Goal: Information Seeking & Learning: Learn about a topic

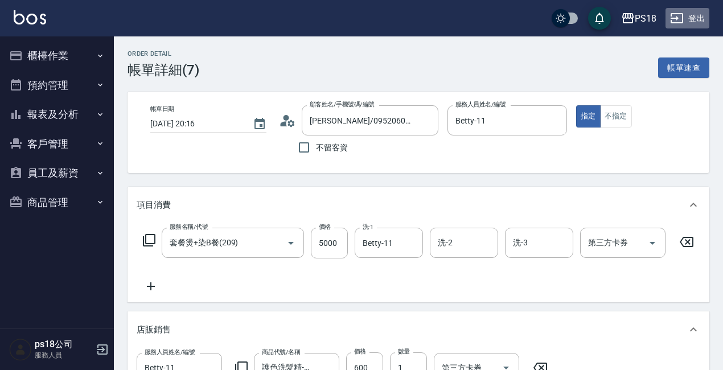
click at [700, 15] on button "登出" at bounding box center [688, 18] width 44 height 21
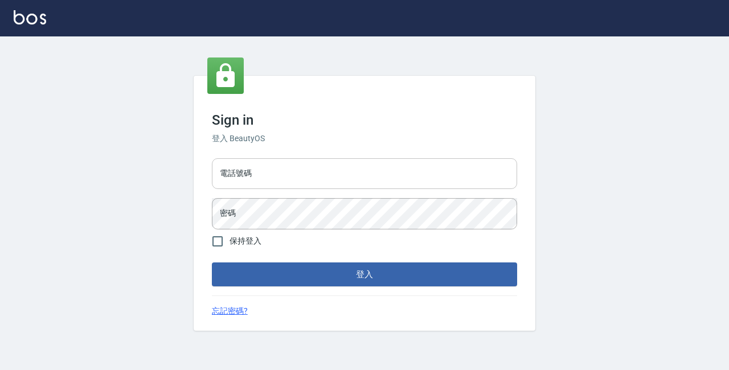
click at [281, 171] on input "電話號碼" at bounding box center [364, 173] width 305 height 31
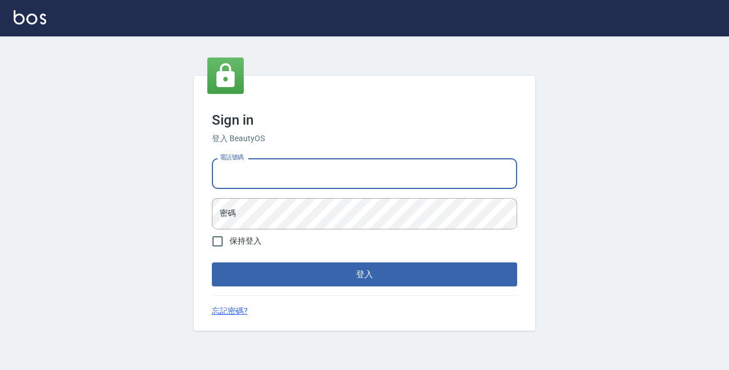
type input "0933473141"
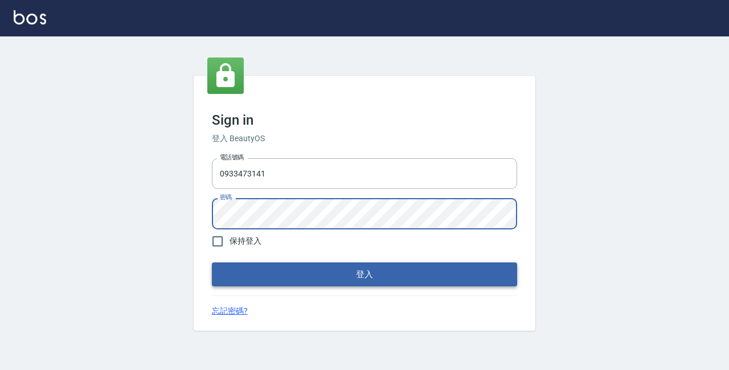
click at [316, 278] on button "登入" at bounding box center [364, 275] width 305 height 24
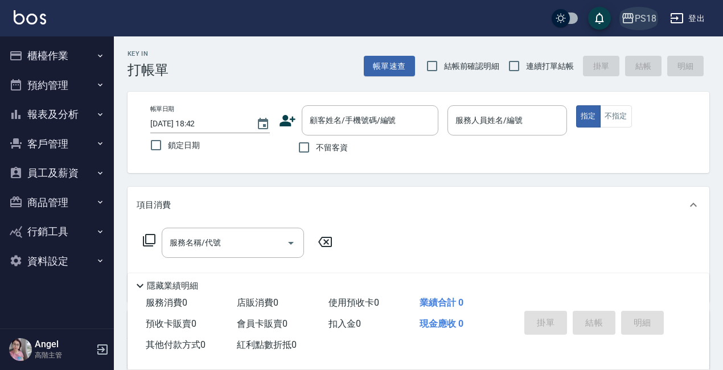
click at [650, 18] on div "PS18" at bounding box center [646, 18] width 22 height 14
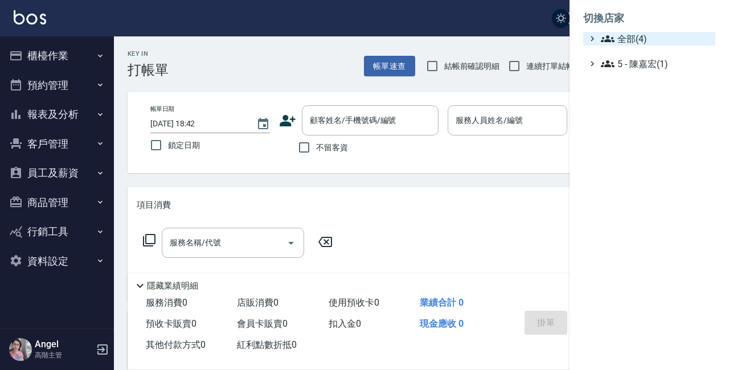
click at [648, 36] on span "全部(4)" at bounding box center [656, 39] width 110 height 14
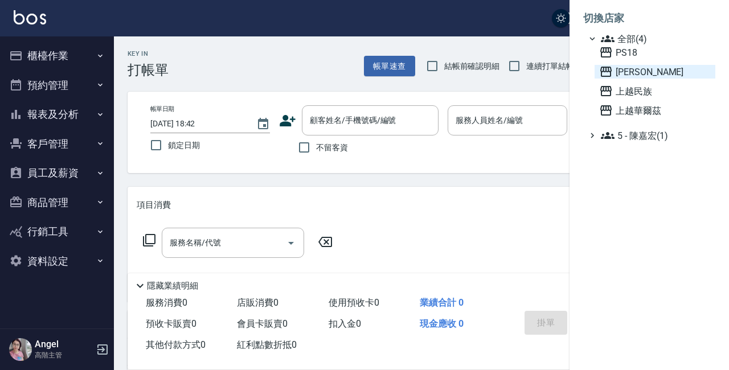
click at [645, 73] on span "上越三和" at bounding box center [655, 72] width 112 height 14
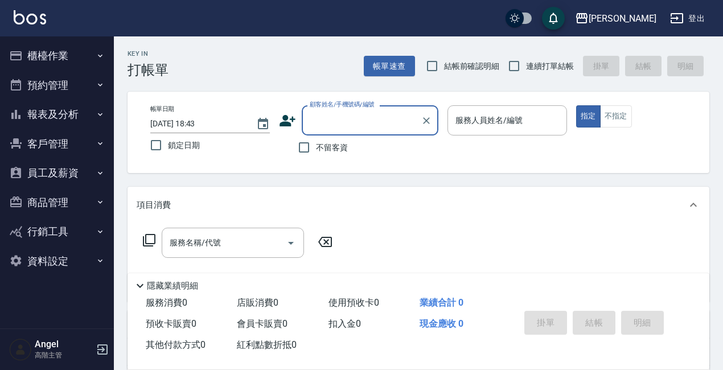
click at [67, 114] on button "報表及分析" at bounding box center [57, 115] width 105 height 30
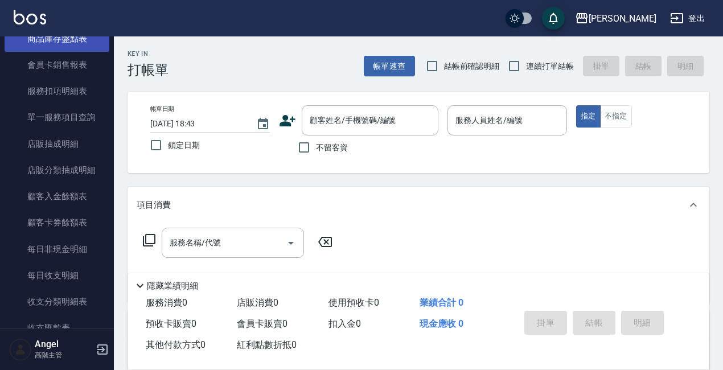
scroll to position [854, 0]
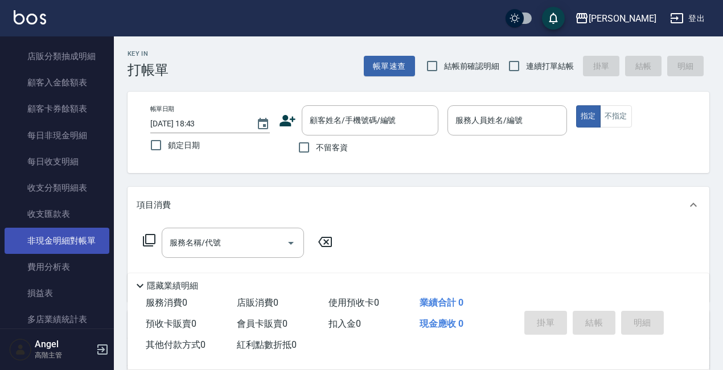
click at [72, 239] on link "非現金明細對帳單" at bounding box center [57, 241] width 105 height 26
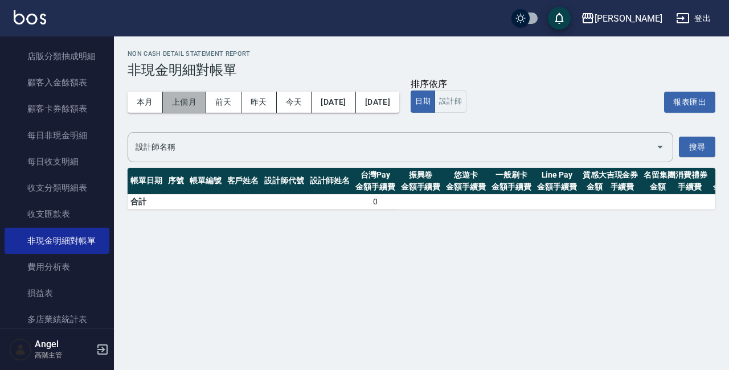
click at [186, 100] on button "上個月" at bounding box center [184, 102] width 43 height 21
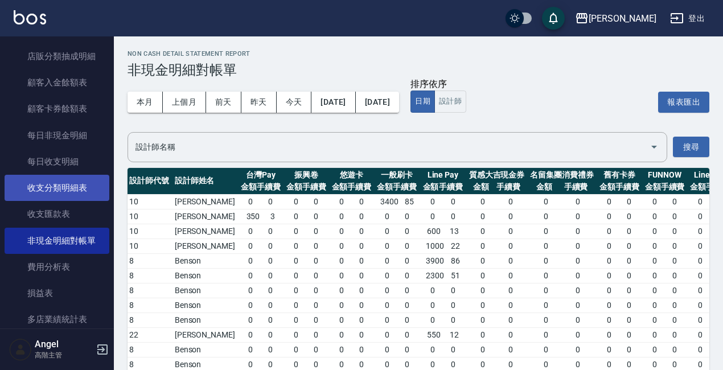
click at [62, 186] on link "收支分類明細表" at bounding box center [57, 188] width 105 height 26
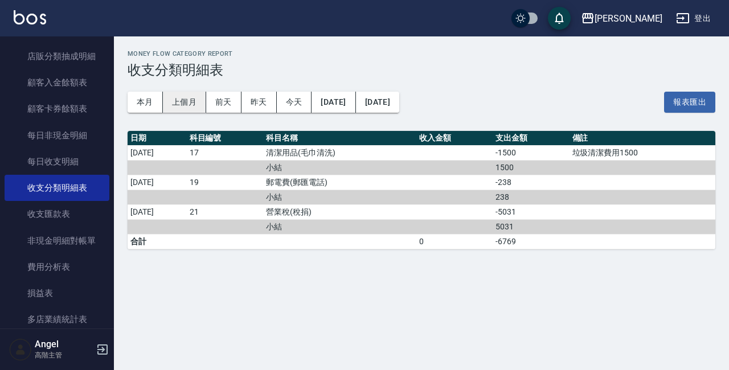
click at [178, 100] on button "上個月" at bounding box center [184, 102] width 43 height 21
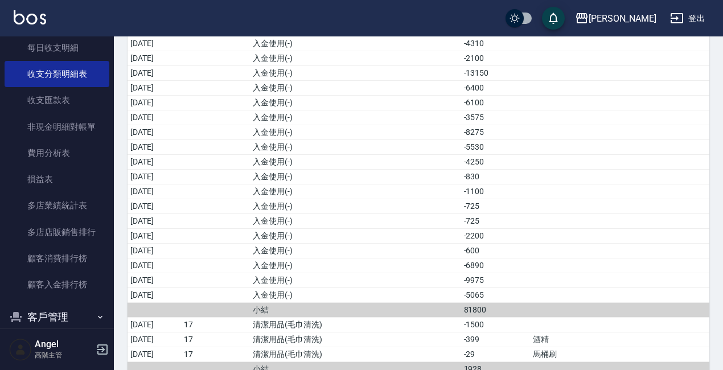
scroll to position [1082, 0]
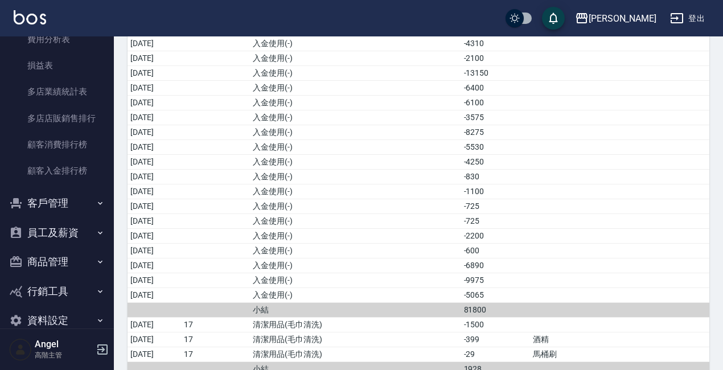
click at [59, 202] on button "客戶管理" at bounding box center [57, 204] width 105 height 30
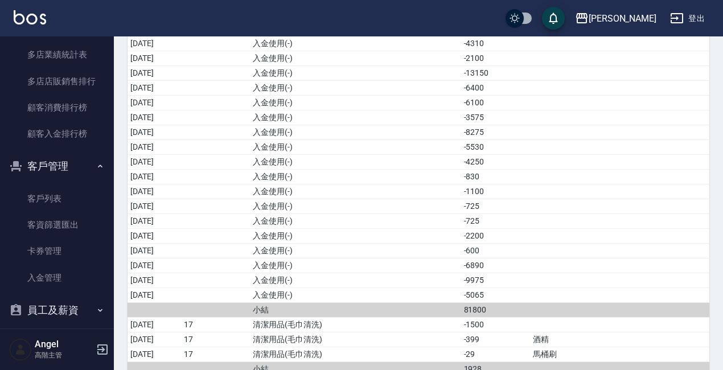
scroll to position [1139, 0]
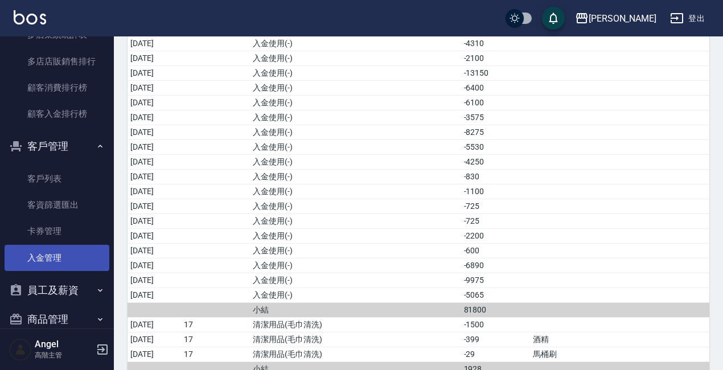
click at [61, 263] on link "入金管理" at bounding box center [57, 258] width 105 height 26
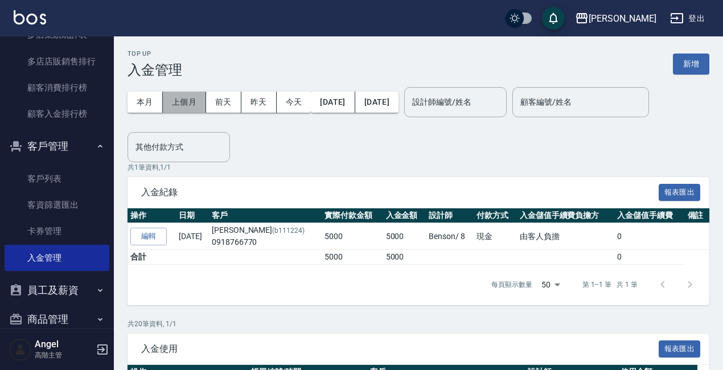
click at [178, 105] on button "上個月" at bounding box center [184, 102] width 43 height 21
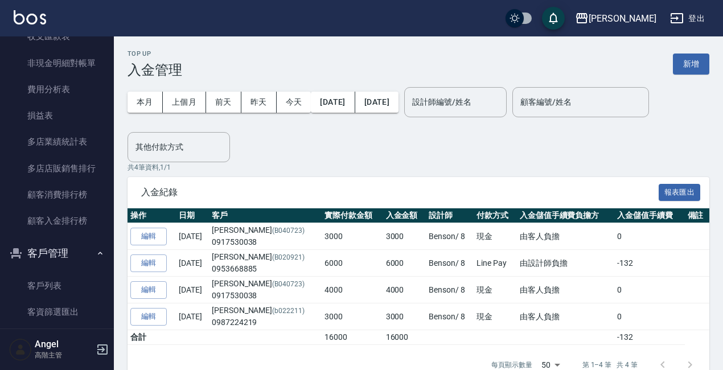
scroll to position [1029, 0]
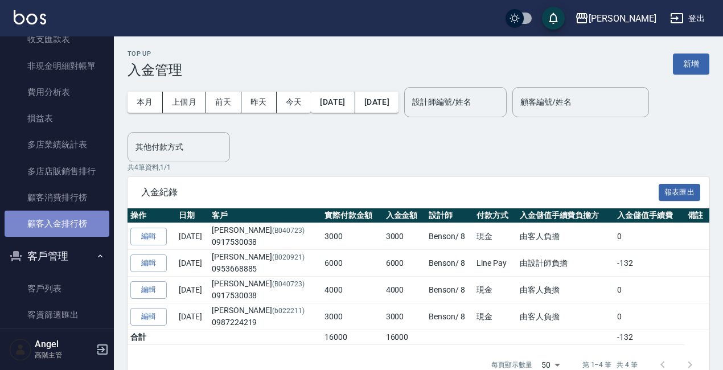
click at [80, 223] on link "顧客入金排行榜" at bounding box center [57, 224] width 105 height 26
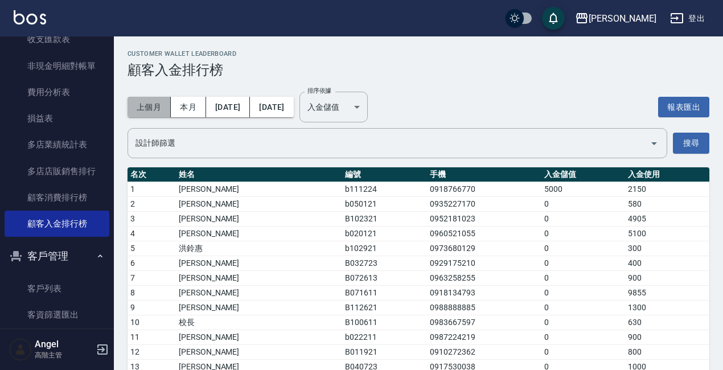
click at [155, 107] on button "上個月" at bounding box center [149, 107] width 43 height 21
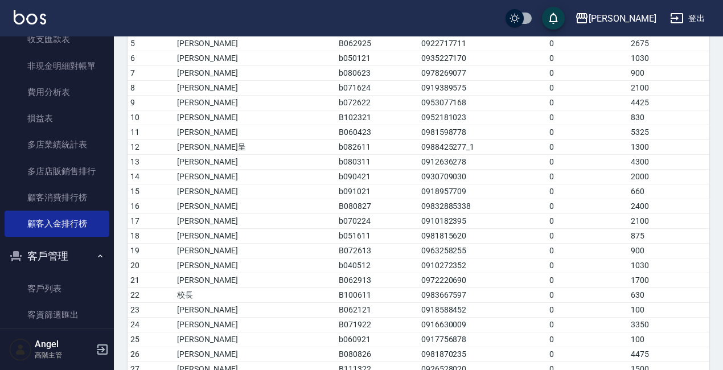
scroll to position [91, 0]
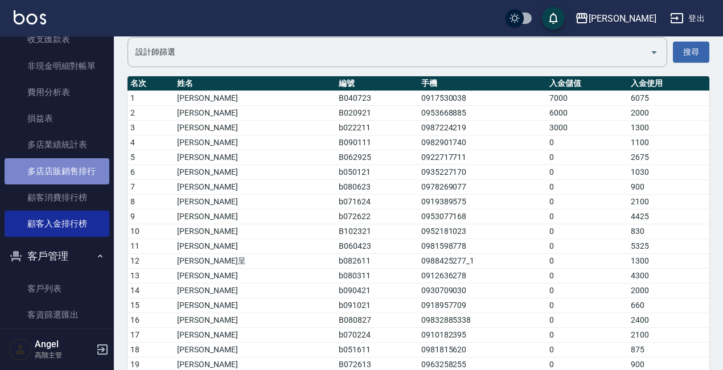
click at [63, 170] on link "多店店販銷售排行" at bounding box center [57, 171] width 105 height 26
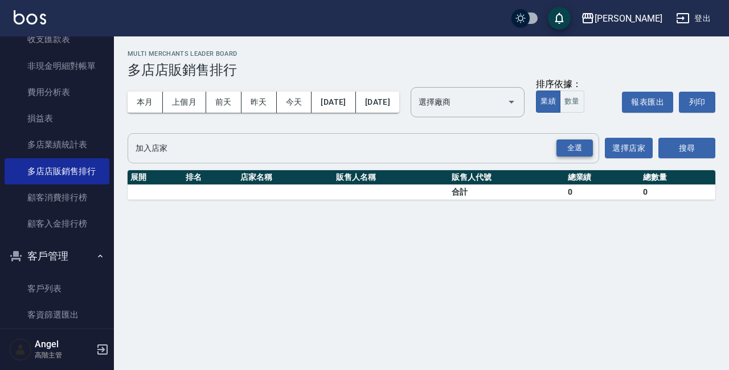
click at [570, 157] on div "全選" at bounding box center [574, 149] width 36 height 18
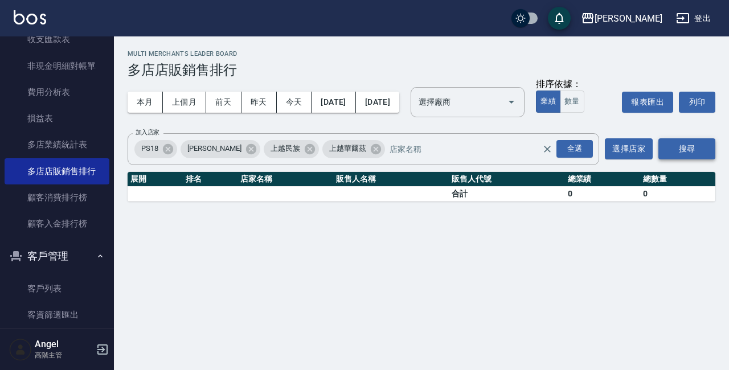
click at [682, 159] on button "搜尋" at bounding box center [686, 148] width 57 height 21
click at [190, 105] on button "上個月" at bounding box center [184, 102] width 43 height 21
click at [695, 159] on button "搜尋" at bounding box center [686, 148] width 57 height 21
click at [502, 104] on input "選擇廠商" at bounding box center [459, 102] width 87 height 20
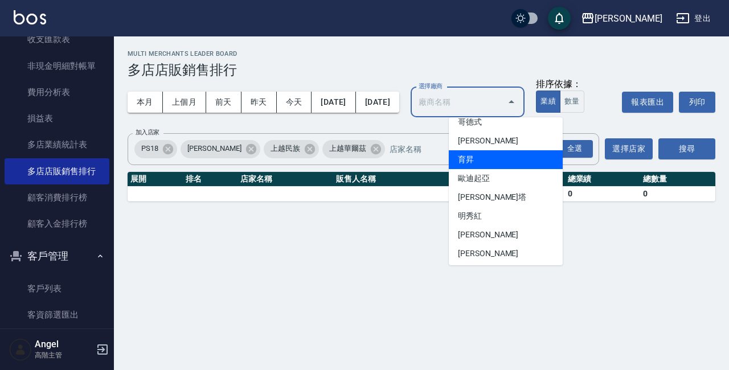
scroll to position [228, 0]
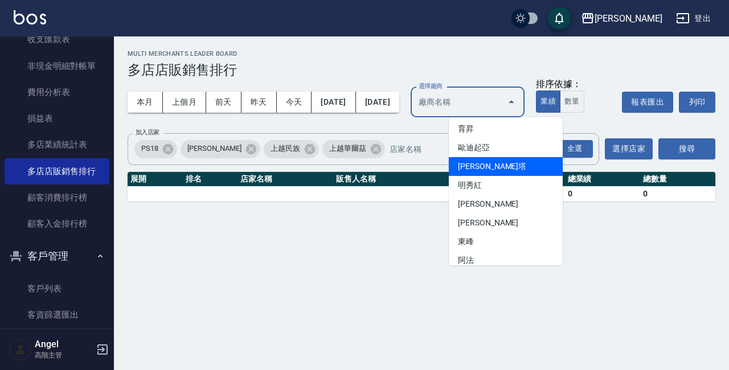
click at [521, 168] on li "蕾娜塔" at bounding box center [506, 166] width 114 height 19
type input "蕾娜塔"
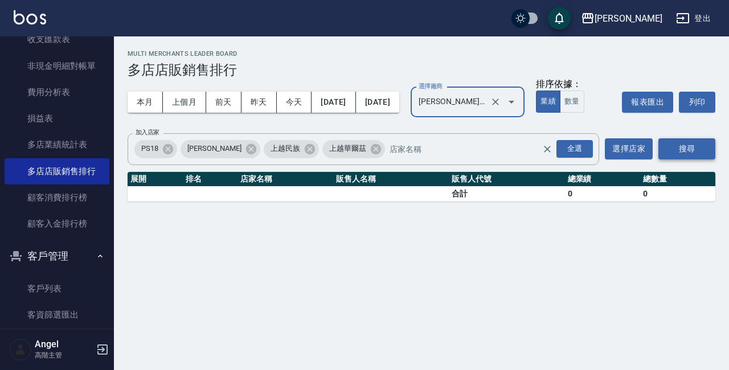
click at [694, 159] on button "搜尋" at bounding box center [686, 148] width 57 height 21
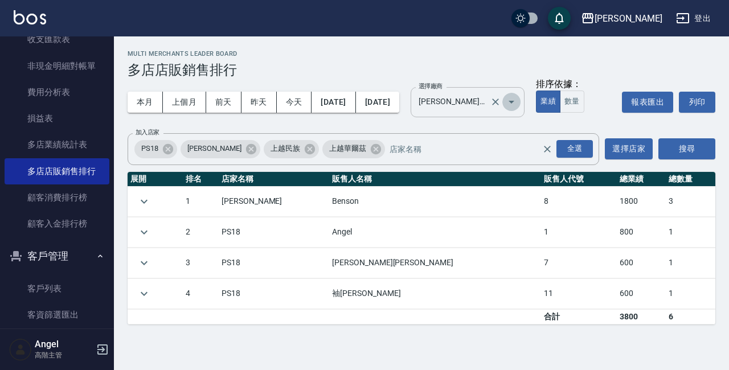
click at [518, 100] on icon "Open" at bounding box center [512, 102] width 14 height 14
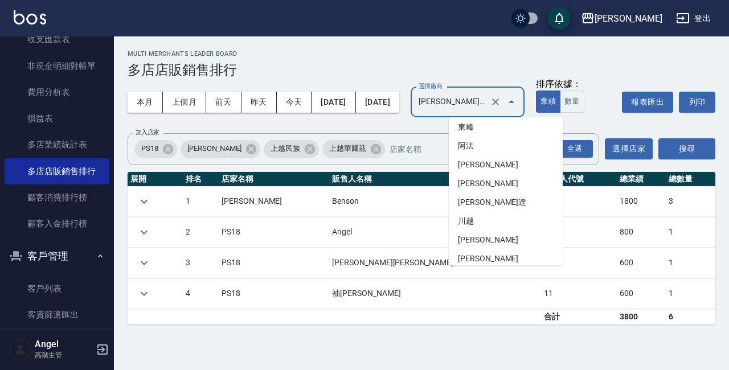
scroll to position [371, 0]
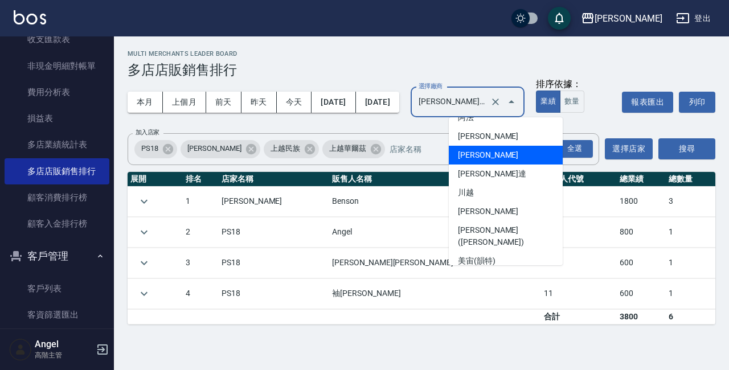
click at [689, 126] on div "本月 上個月 前天 昨天 今天 2025/07/01 2025/07/31 選擇廠商 蕾娜塔 選擇廠商 排序依據： 業績 數量 報表匯出 列印" at bounding box center [422, 102] width 588 height 48
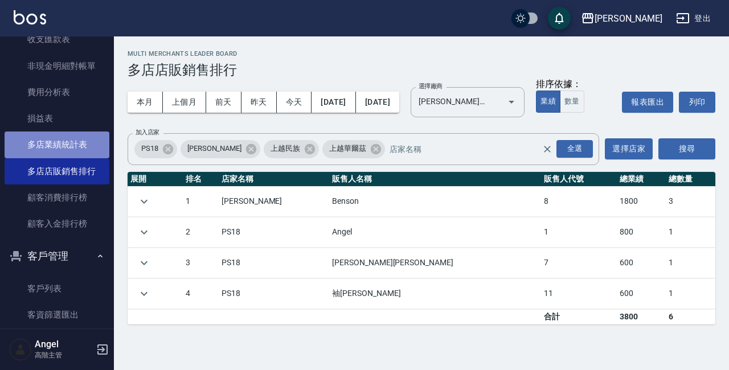
click at [63, 145] on link "多店業績統計表" at bounding box center [57, 145] width 105 height 26
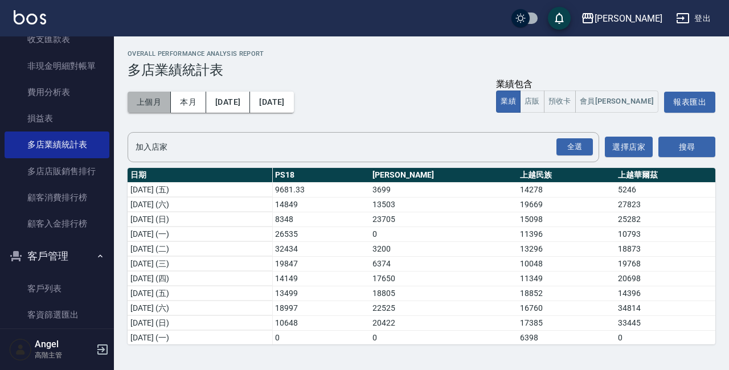
click at [153, 100] on button "上個月" at bounding box center [149, 102] width 43 height 21
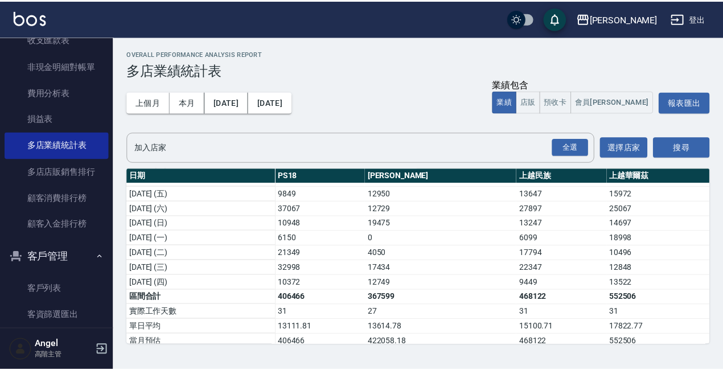
scroll to position [366, 0]
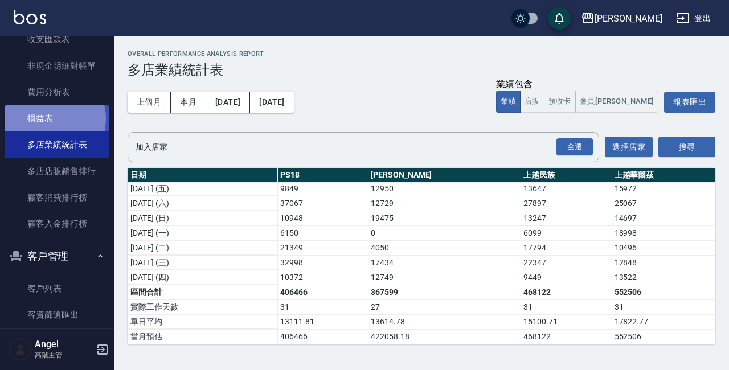
click at [51, 119] on link "損益表" at bounding box center [57, 118] width 105 height 26
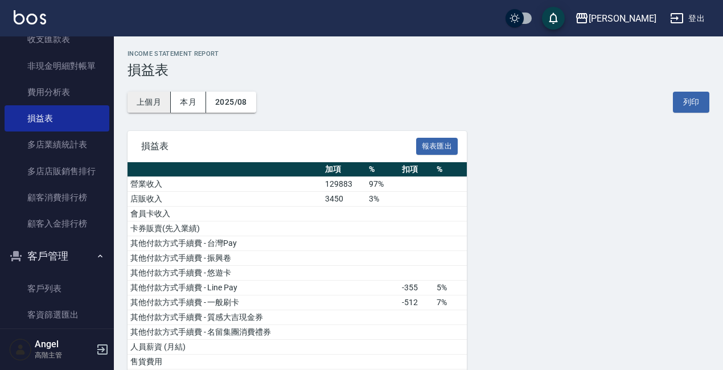
click at [149, 98] on button "上個月" at bounding box center [149, 102] width 43 height 21
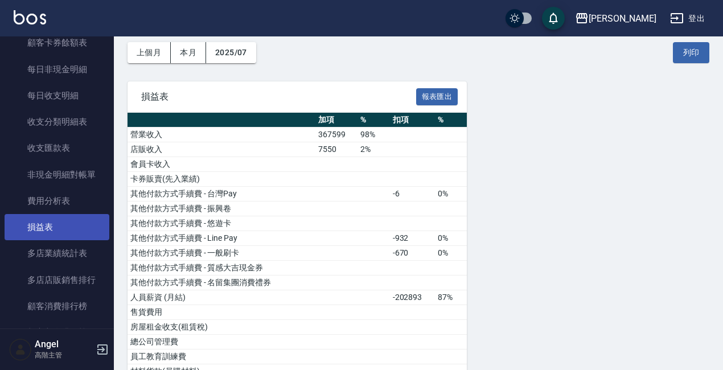
scroll to position [915, 0]
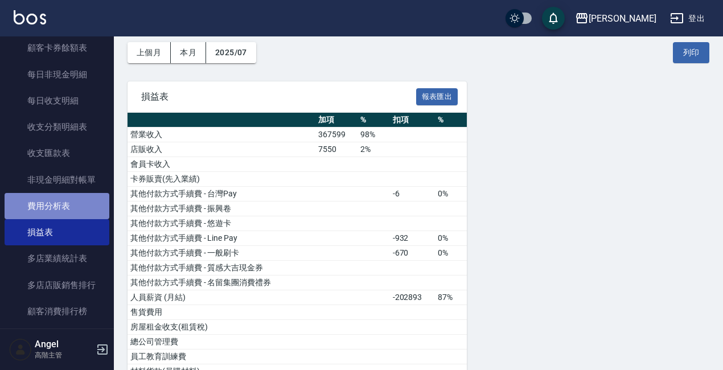
click at [62, 207] on link "費用分析表" at bounding box center [57, 206] width 105 height 26
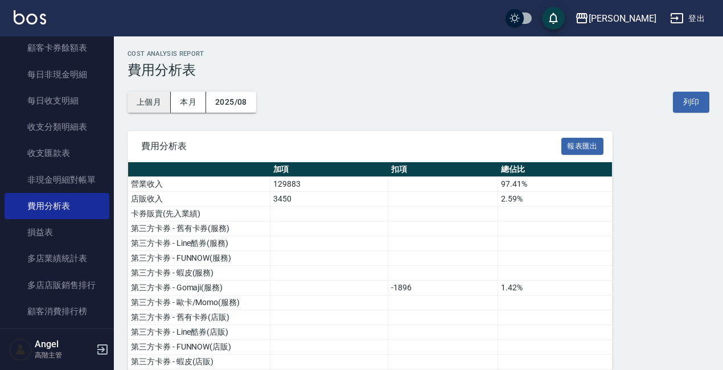
click at [145, 101] on button "上個月" at bounding box center [149, 102] width 43 height 21
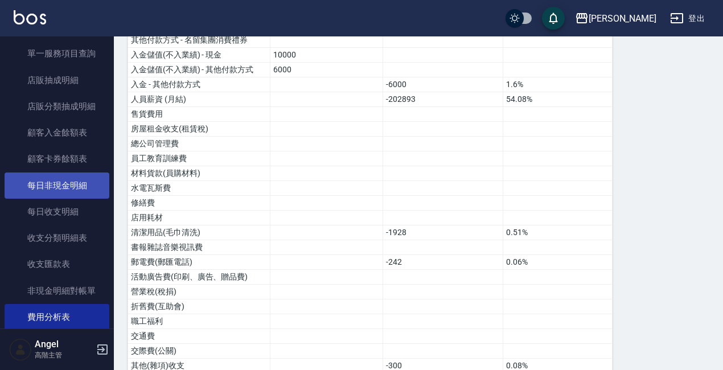
scroll to position [801, 0]
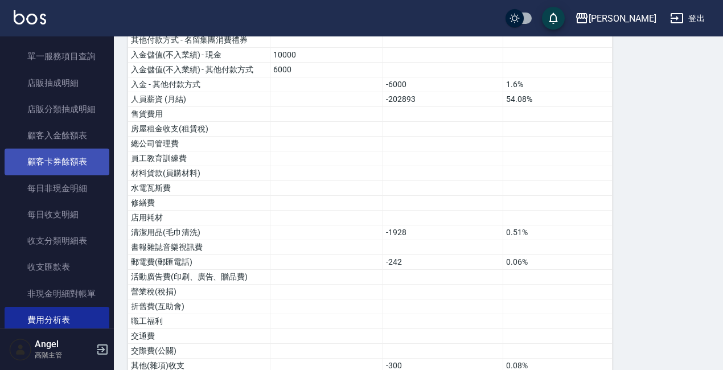
click at [68, 162] on link "顧客卡券餘額表" at bounding box center [57, 162] width 105 height 26
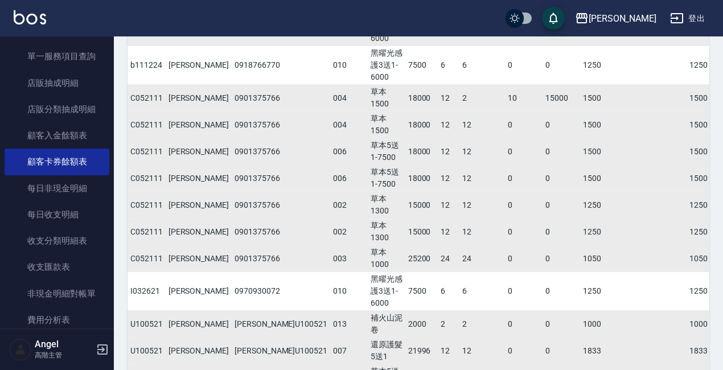
scroll to position [465, 0]
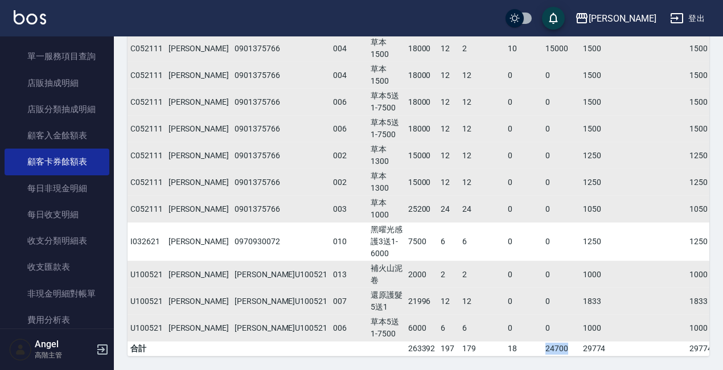
drag, startPoint x: 492, startPoint y: 337, endPoint x: 465, endPoint y: 337, distance: 26.8
click at [465, 342] on tr "合計 263392 197 179 18 24700 29774 29774 0" at bounding box center [591, 349] width 927 height 15
click at [76, 129] on link "顧客入金餘額表" at bounding box center [57, 135] width 105 height 26
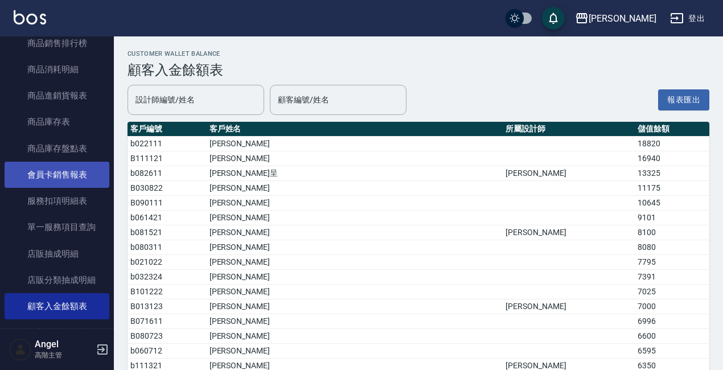
click at [82, 177] on link "會員卡銷售報表" at bounding box center [57, 175] width 105 height 26
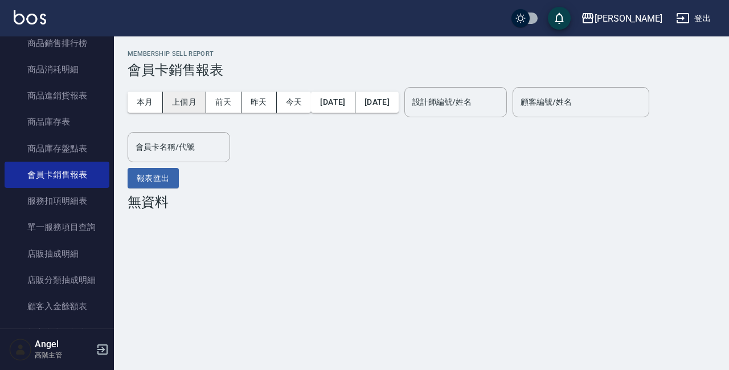
click at [179, 101] on button "上個月" at bounding box center [184, 102] width 43 height 21
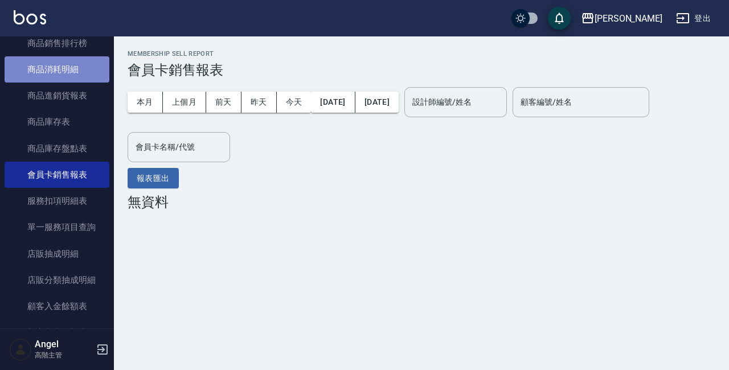
click at [58, 68] on link "商品消耗明細" at bounding box center [57, 69] width 105 height 26
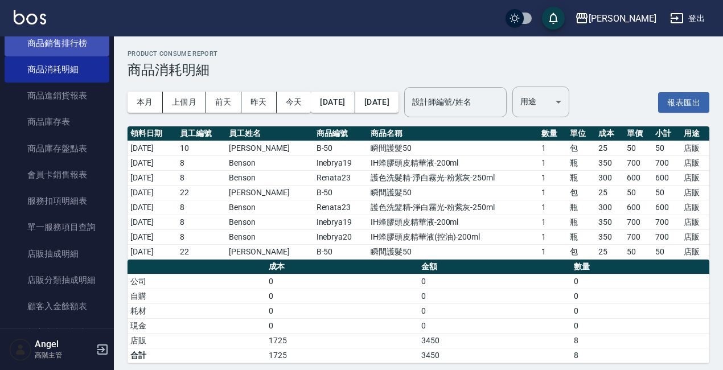
click at [60, 40] on link "商品銷售排行榜" at bounding box center [57, 43] width 105 height 26
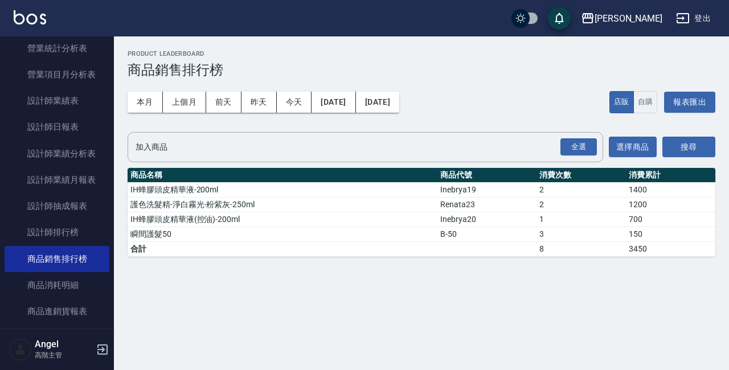
scroll to position [394, 0]
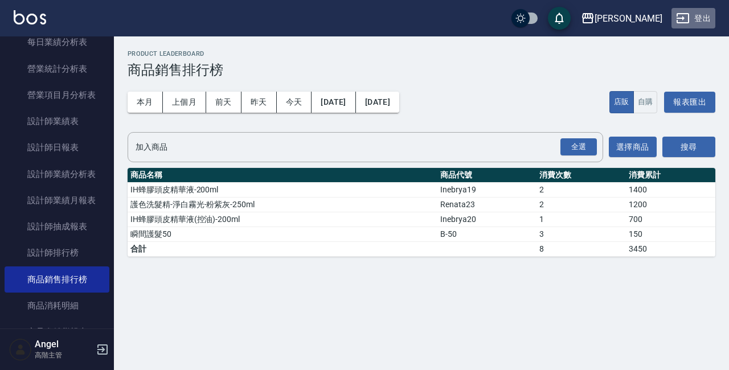
click at [706, 16] on button "登出" at bounding box center [693, 18] width 44 height 21
